Goal: Task Accomplishment & Management: Complete application form

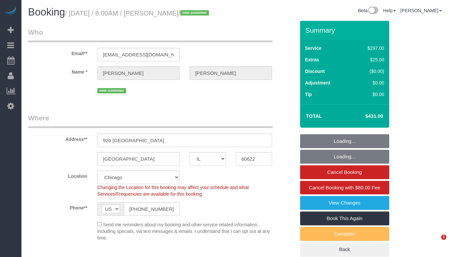
select select "IL"
select select "513"
select select "number:1"
select select "number:58"
select select "number:139"
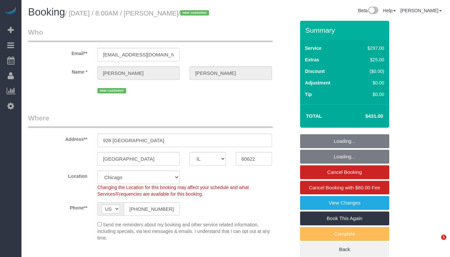
select select "number:106"
select select "object:1069"
select select "2"
select select "4"
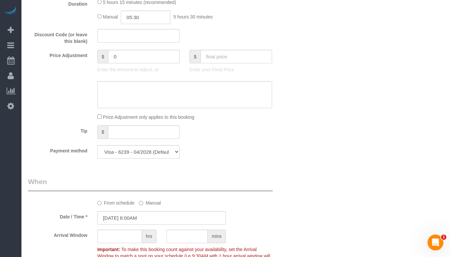
scroll to position [595, 0]
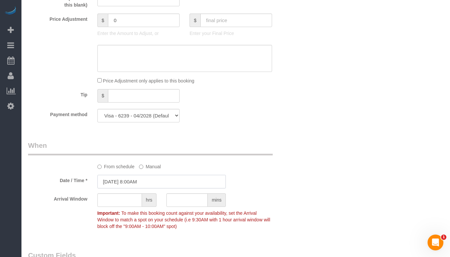
click at [176, 189] on input "[DATE] 8:00AM" at bounding box center [161, 182] width 129 height 14
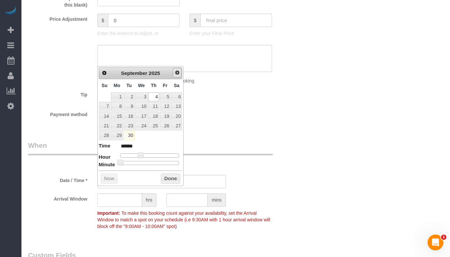
click at [178, 72] on span "Next" at bounding box center [177, 72] width 5 height 5
click at [153, 96] on link "2" at bounding box center [153, 97] width 11 height 9
type input "[DATE] 8:00AM"
click at [166, 178] on button "Done" at bounding box center [170, 179] width 19 height 11
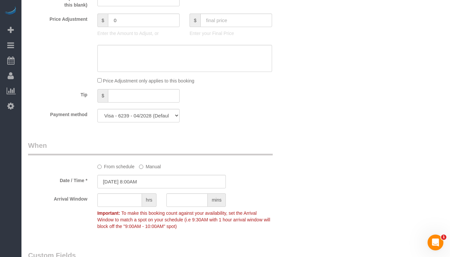
click at [292, 162] on div "From schedule Manual" at bounding box center [161, 155] width 277 height 29
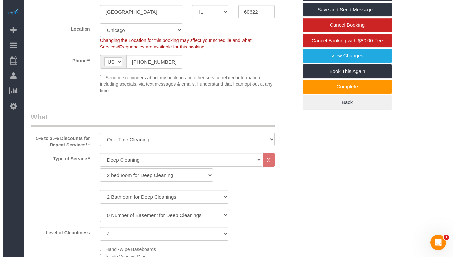
scroll to position [0, 0]
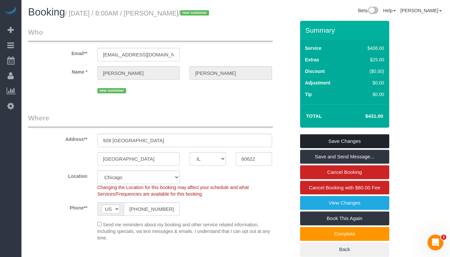
click at [326, 148] on link "Save Changes" at bounding box center [344, 141] width 89 height 14
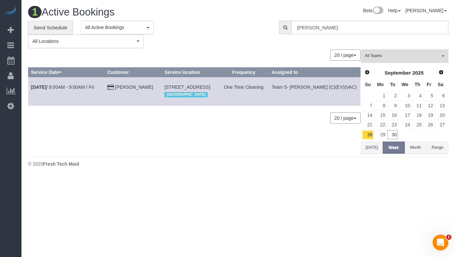
click at [228, 145] on div "0 Bookings found. We couldn't find any bookings that matched your search. Creat…" at bounding box center [194, 102] width 333 height 104
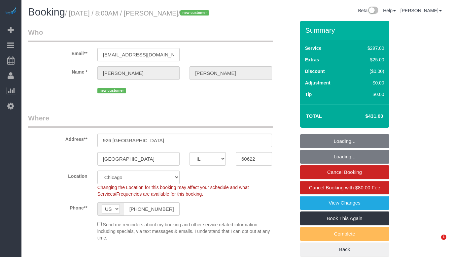
select select "IL"
select select "number:1"
select select "number:58"
select select "number:139"
select select "number:106"
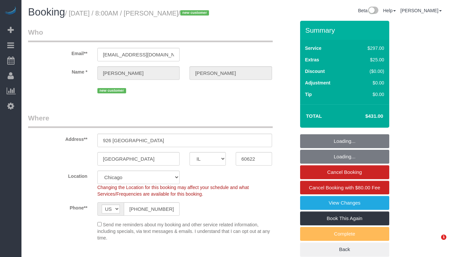
select select "object:1055"
select select "513"
select select "2"
select select "4"
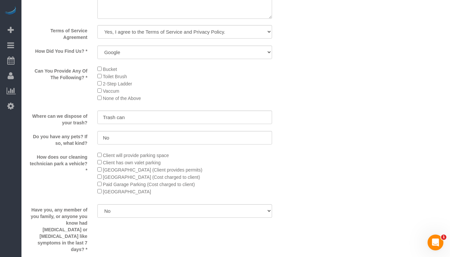
scroll to position [958, 0]
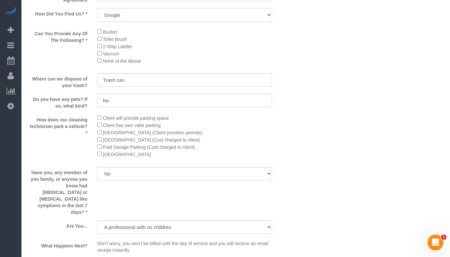
click at [223, 22] on select "Yelp Google Facebook Pinterest Alternative Social Media SMS Message Email Best …" at bounding box center [184, 15] width 175 height 14
click at [97, 19] on select "Yelp Google Facebook Pinterest Alternative Social Media SMS Message Email Best …" at bounding box center [184, 15] width 175 height 14
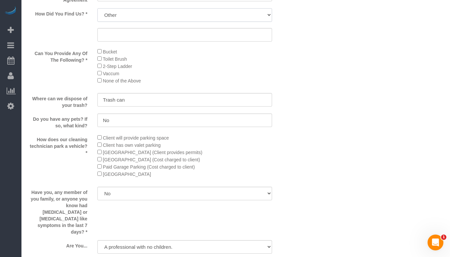
click at [201, 22] on select "Yelp Google Facebook Pinterest Alternative Social Media SMS Message Email Best …" at bounding box center [184, 15] width 175 height 14
select select "number:58"
click at [97, 19] on select "Yelp Google Facebook Pinterest Alternative Social Media SMS Message Email Best …" at bounding box center [184, 15] width 175 height 14
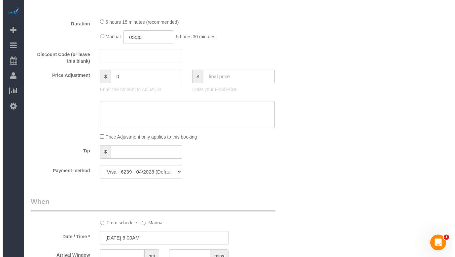
scroll to position [0, 0]
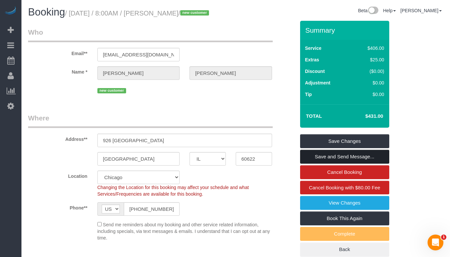
click at [346, 164] on link "Save and Send Message..." at bounding box center [344, 157] width 89 height 14
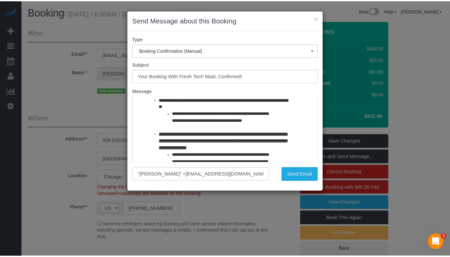
scroll to position [66, 0]
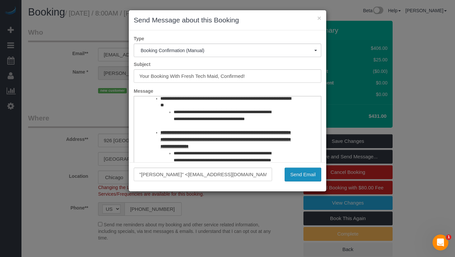
click at [306, 180] on button "Send Email" at bounding box center [303, 175] width 37 height 14
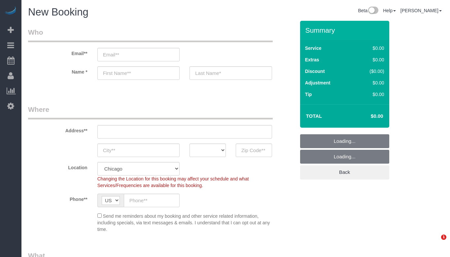
select select "512"
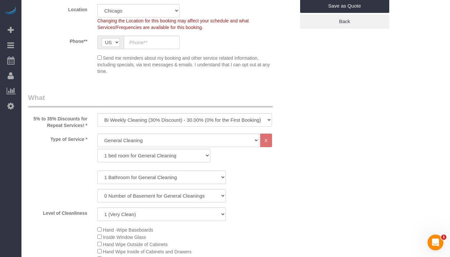
scroll to position [198, 0]
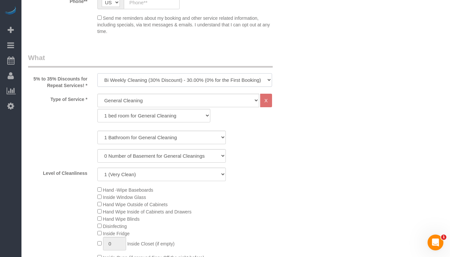
click at [164, 78] on select "One Time Cleaning Weekly Cleaning (35% Discount) - 35.00% (0% for the First Boo…" at bounding box center [184, 80] width 175 height 14
select select "object:1009"
click at [97, 73] on select "One Time Cleaning Weekly Cleaning (35% Discount) - 35.00% (0% for the First Boo…" at bounding box center [184, 80] width 175 height 14
click at [152, 97] on select "General Cleaning Deep Cleaning Move-in / Move-out Cleaning COUNTS Cleaning" at bounding box center [178, 101] width 162 height 14
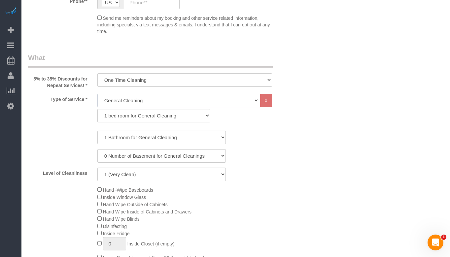
select select "514"
click at [97, 94] on select "General Cleaning Deep Cleaning Move-in / Move-out Cleaning COUNTS Cleaning" at bounding box center [178, 101] width 162 height 14
select select "296"
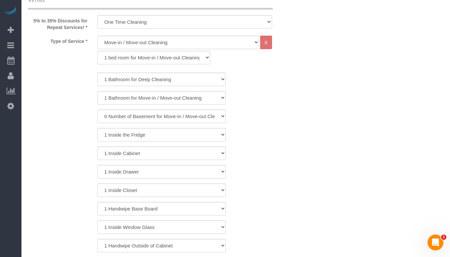
scroll to position [264, 0]
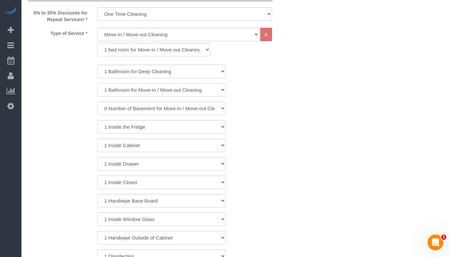
click at [184, 89] on select "1 Bathroom for Move-in / Move-out Cleaning 2 Bathroom for Move-in / Move-out Cl…" at bounding box center [161, 90] width 129 height 14
select select "2"
click at [97, 83] on select "1 Bathroom for Move-in / Move-out Cleaning 2 Bathroom for Move-in / Move-out Cl…" at bounding box center [161, 90] width 129 height 14
click at [185, 111] on select "0 Number of Basement for Move-in / Move-out Cleanings 1 Number of Basement for …" at bounding box center [161, 109] width 129 height 14
click at [188, 67] on select "1 Bathroom for Deep Cleaning 2 Bathroom for Deep Cleanings 3 Bathroom for Deep …" at bounding box center [161, 72] width 129 height 14
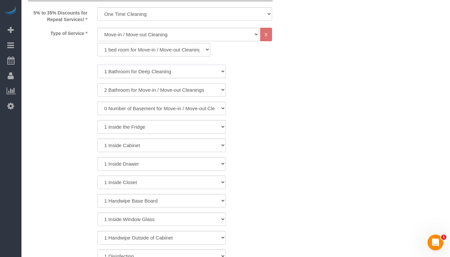
select select "2"
click at [97, 65] on select "1 Bathroom for Deep Cleaning 2 Bathroom for Deep Cleanings 3 Bathroom for Deep …" at bounding box center [161, 72] width 129 height 14
click at [177, 54] on select "1 bed room for Move-in / Move-out Cleaning (full scale) 2 bed room for Move-in …" at bounding box center [153, 50] width 113 height 14
select select "297"
click at [97, 43] on select "1 bed room for Move-in / Move-out Cleaning (full scale) 2 bed room for Move-in …" at bounding box center [153, 50] width 113 height 14
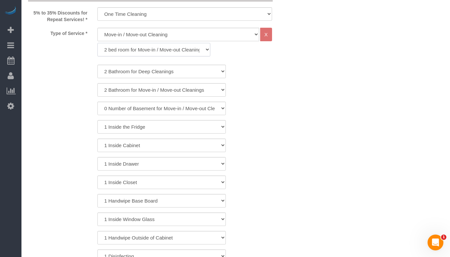
select select "2"
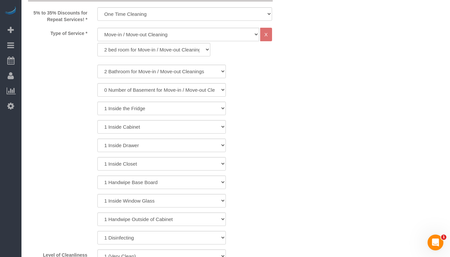
click at [293, 103] on div "1 Inside the Fridge" at bounding box center [161, 109] width 277 height 14
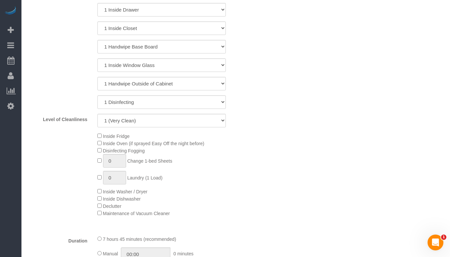
scroll to position [463, 0]
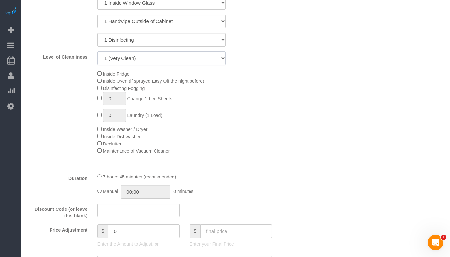
click at [151, 56] on select "1 (Very Clean) 2 3 4 5 (Average Condition) 6 7 8 9 10 (Extremely Dirty)" at bounding box center [161, 59] width 129 height 14
select select "5"
click at [97, 52] on select "1 (Very Clean) 2 3 4 5 (Average Condition) 6 7 8 9 10 (Extremely Dirty)" at bounding box center [161, 59] width 129 height 14
click at [295, 94] on div "Inside Fridge Inside Oven (if sprayed Easy Off the night before) Disinfecting F…" at bounding box center [197, 112] width 208 height 85
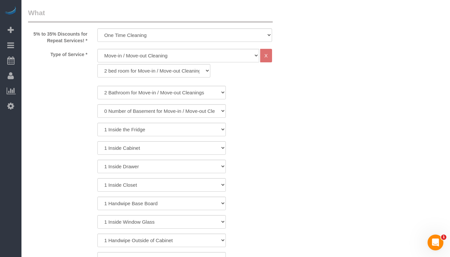
scroll to position [231, 0]
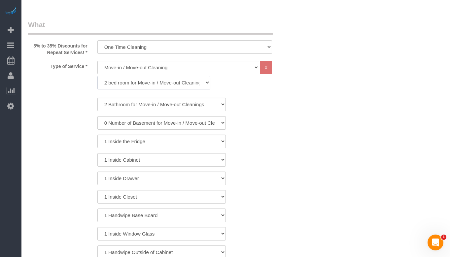
click at [186, 86] on select "1 bed room for Move-in / Move-out Cleaning (full scale) 2 bed room for Move-in …" at bounding box center [153, 83] width 113 height 14
select select "319"
click at [97, 76] on select "1 bed room for Move-in / Move-out Cleaning (full scale) 2 bed room for Move-in …" at bounding box center [153, 83] width 113 height 14
select select "5"
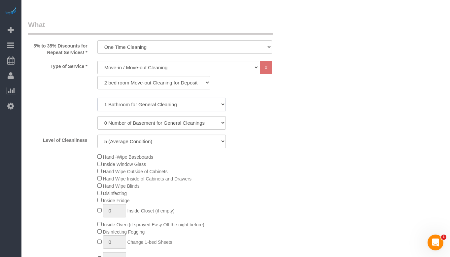
click at [189, 102] on select "1 Bathroom for General Cleaning 2 Bathroom for General Cleanings 3 Bathroom for…" at bounding box center [161, 105] width 129 height 14
select select "2"
click at [97, 98] on select "1 Bathroom for General Cleaning 2 Bathroom for General Cleanings 3 Bathroom for…" at bounding box center [161, 105] width 129 height 14
click at [267, 144] on div "Level of Cleanliness 1 (Very Clean) 2 3 4 5 (Average Condition) 6 7 8 9 10 (Ext…" at bounding box center [161, 142] width 277 height 14
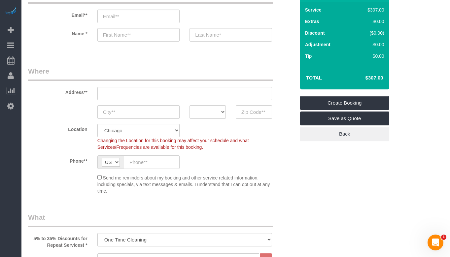
scroll to position [33, 0]
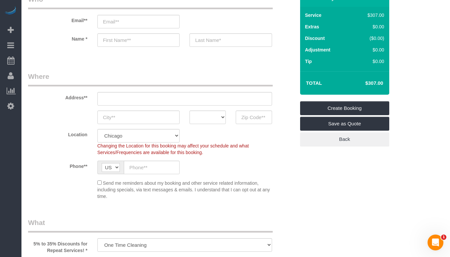
click at [383, 82] on h4 "$307.00" at bounding box center [365, 84] width 38 height 6
copy div "$307.00 Create Booking Save as Quote Back"
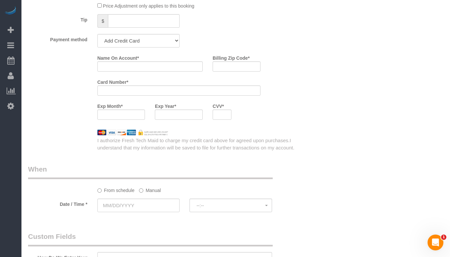
scroll to position [628, 0]
